Goal: Transaction & Acquisition: Purchase product/service

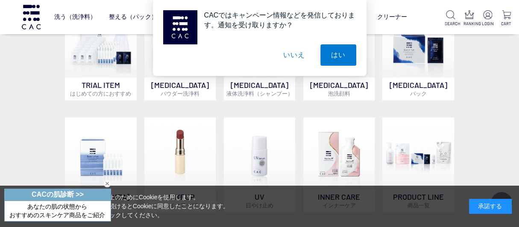
scroll to position [299, 0]
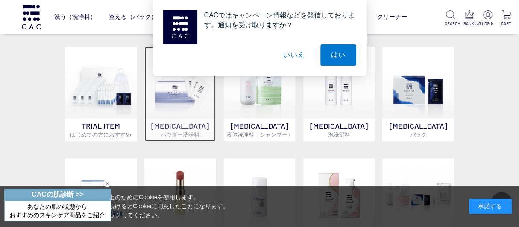
click at [205, 97] on img at bounding box center [180, 83] width 72 height 72
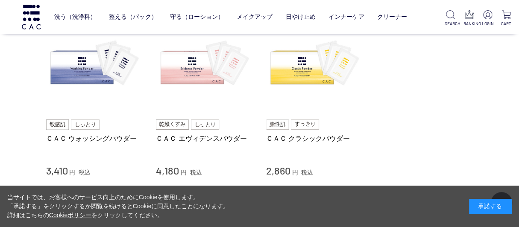
scroll to position [85, 0]
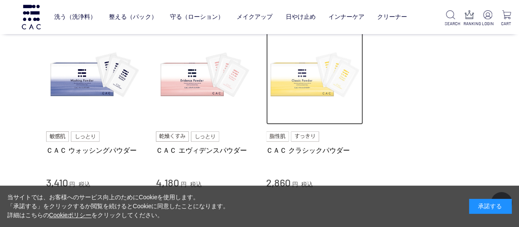
click at [307, 80] on img at bounding box center [314, 76] width 97 height 97
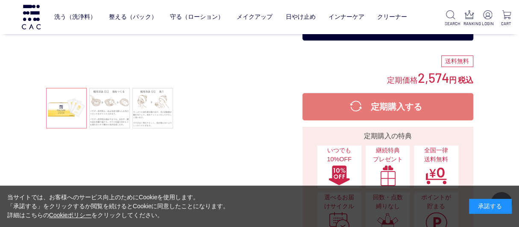
scroll to position [171, 0]
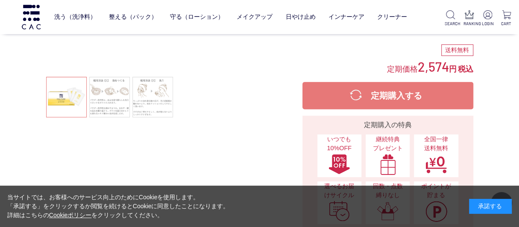
click at [65, 94] on ul at bounding box center [153, 98] width 214 height 43
click at [105, 94] on link at bounding box center [109, 97] width 41 height 41
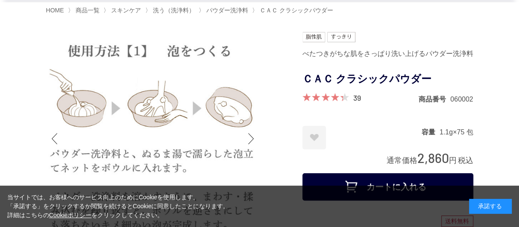
scroll to position [42, 0]
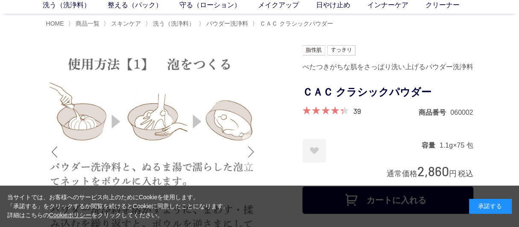
click at [255, 149] on div "Next slide" at bounding box center [251, 152] width 17 height 34
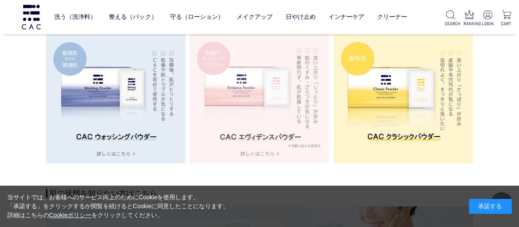
scroll to position [1453, 0]
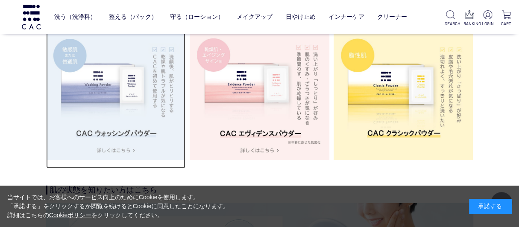
click at [132, 153] on img at bounding box center [116, 91] width 140 height 140
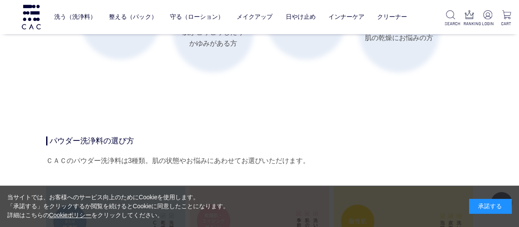
scroll to position [1496, 0]
